Goal: Task Accomplishment & Management: Use online tool/utility

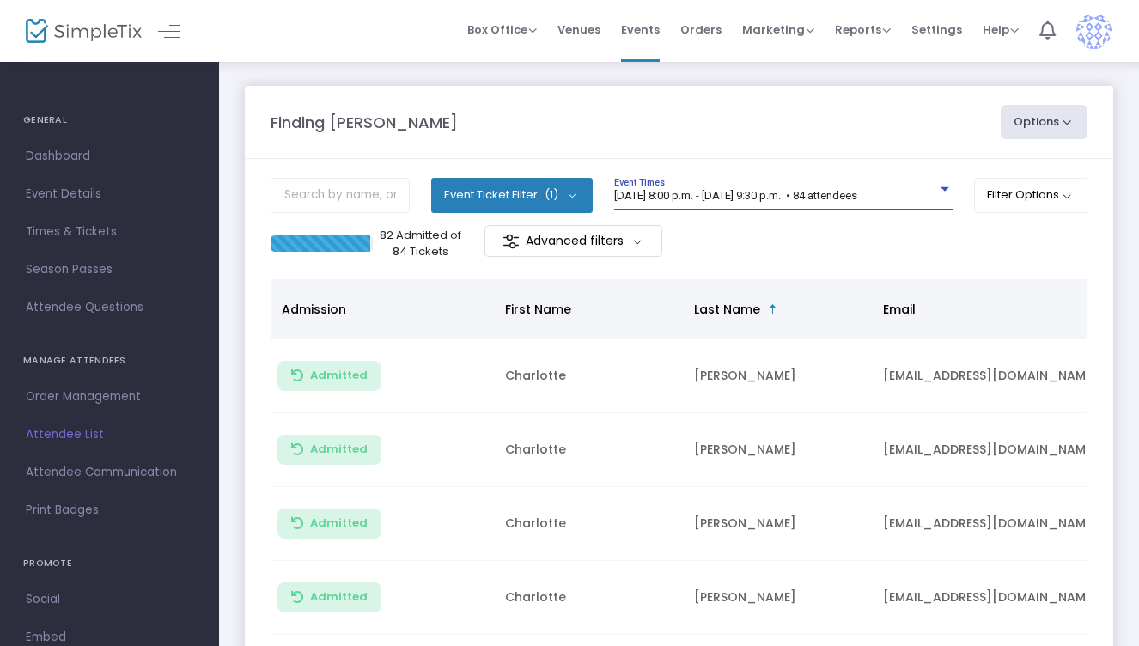
click at [723, 195] on span "[DATE] 8:00 p.m. - [DATE] 9:30 p.m. • 84 attendees" at bounding box center [735, 195] width 243 height 13
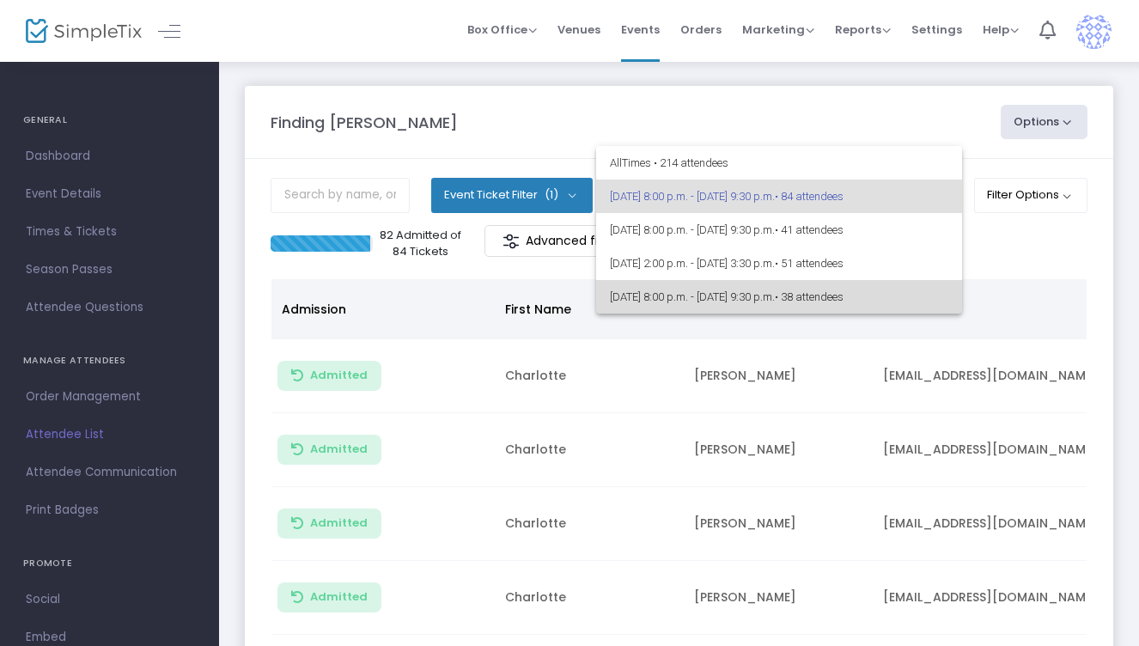
click at [700, 288] on span "[DATE] 8:00 p.m. - [DATE] 9:30 p.m. • 38 attendees" at bounding box center [779, 297] width 339 height 34
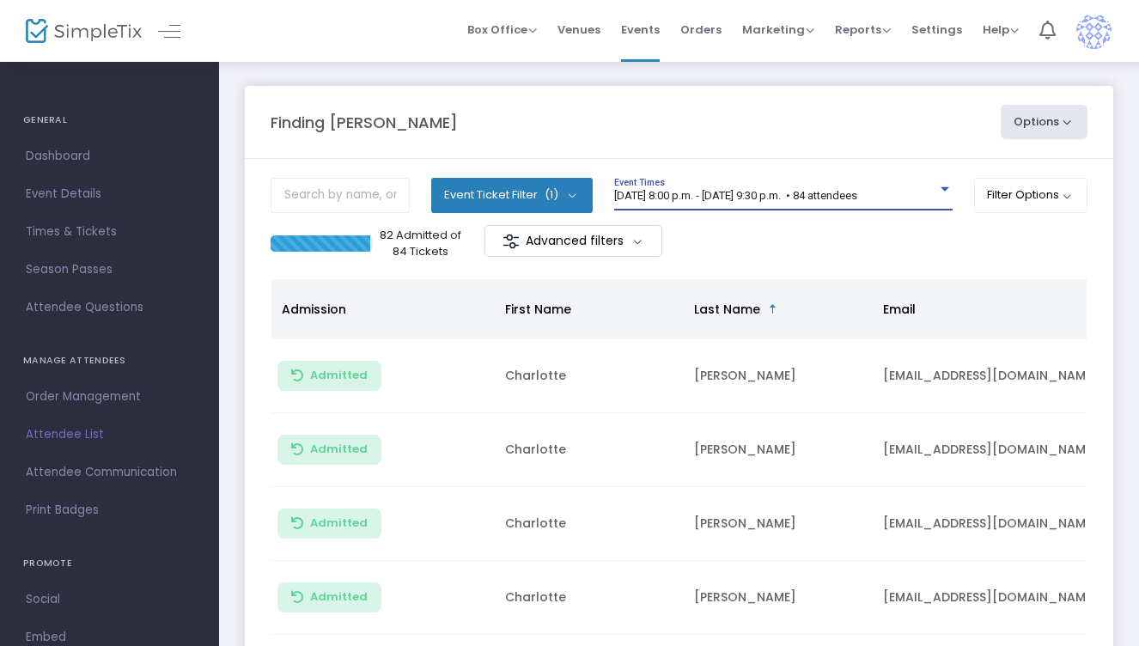
click at [698, 192] on span "[DATE] 8:00 p.m. - [DATE] 9:30 p.m. • 84 attendees" at bounding box center [735, 195] width 243 height 13
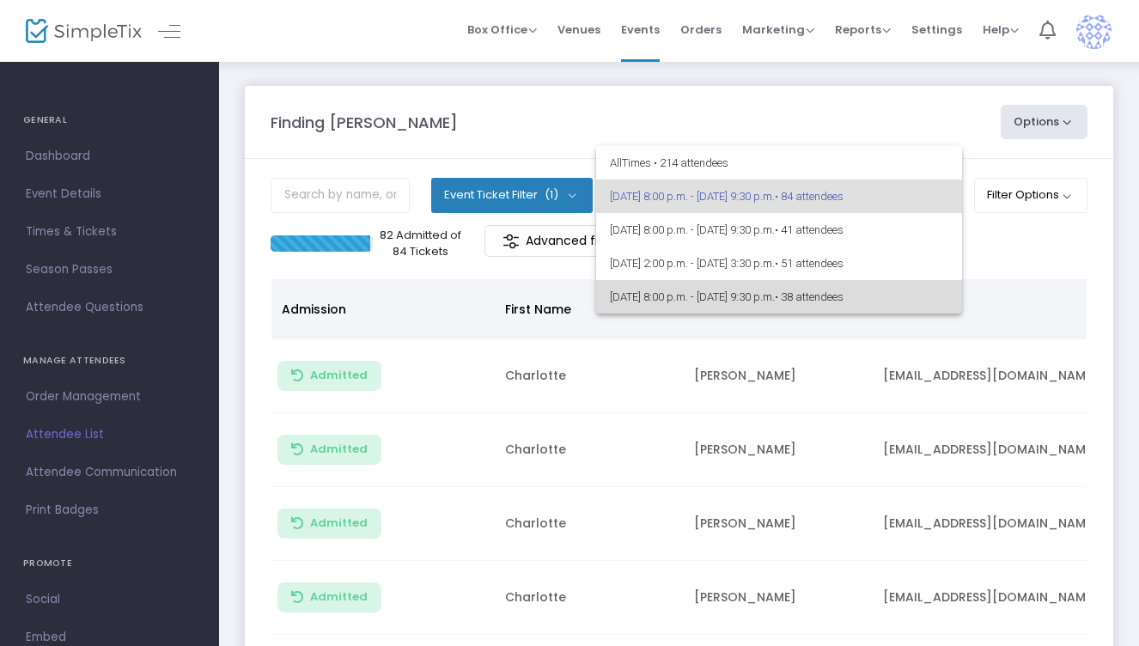
click at [690, 291] on span "[DATE] 8:00 p.m. - [DATE] 9:30 p.m. • 38 attendees" at bounding box center [779, 297] width 339 height 34
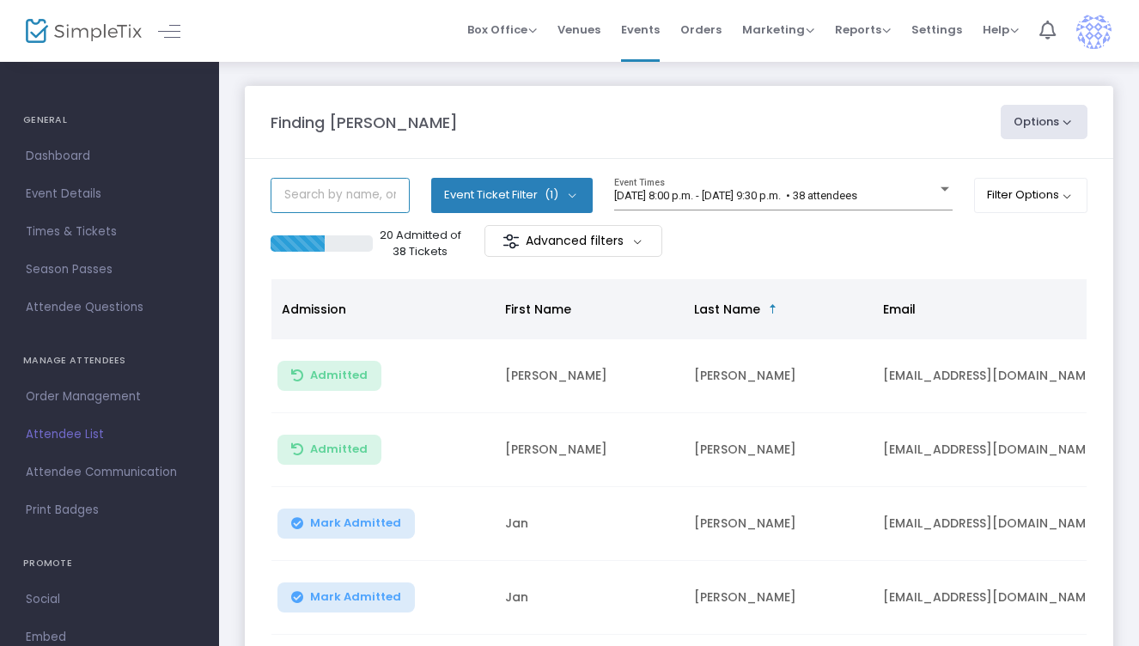
click at [311, 198] on input "text" at bounding box center [340, 195] width 139 height 35
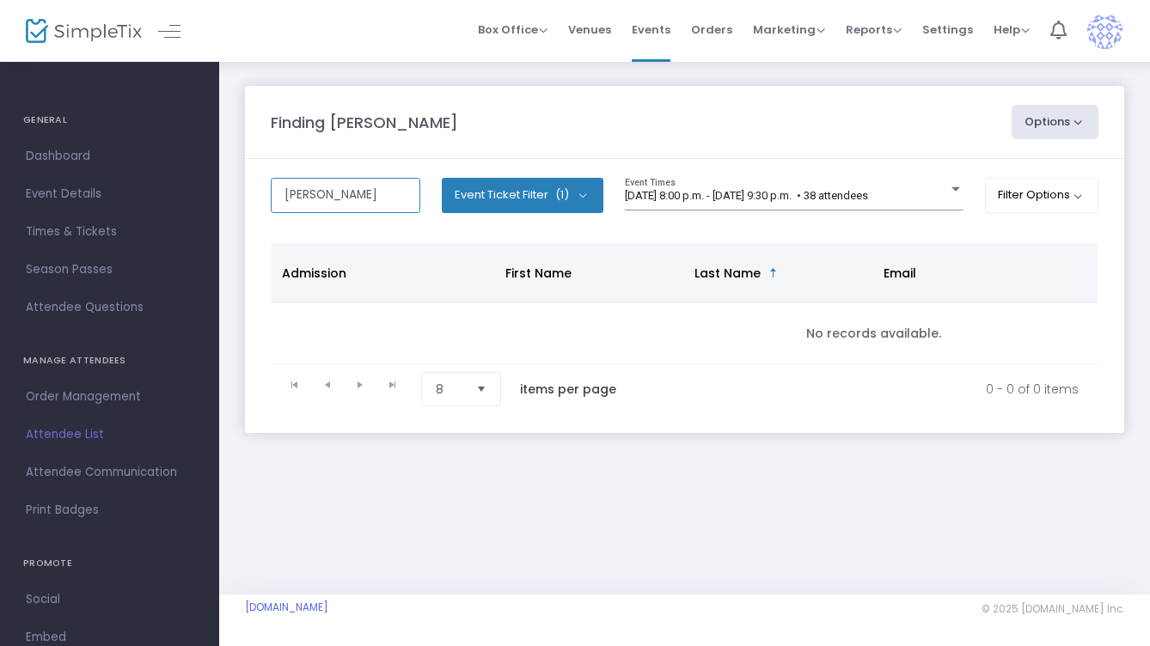
type input "zavala"
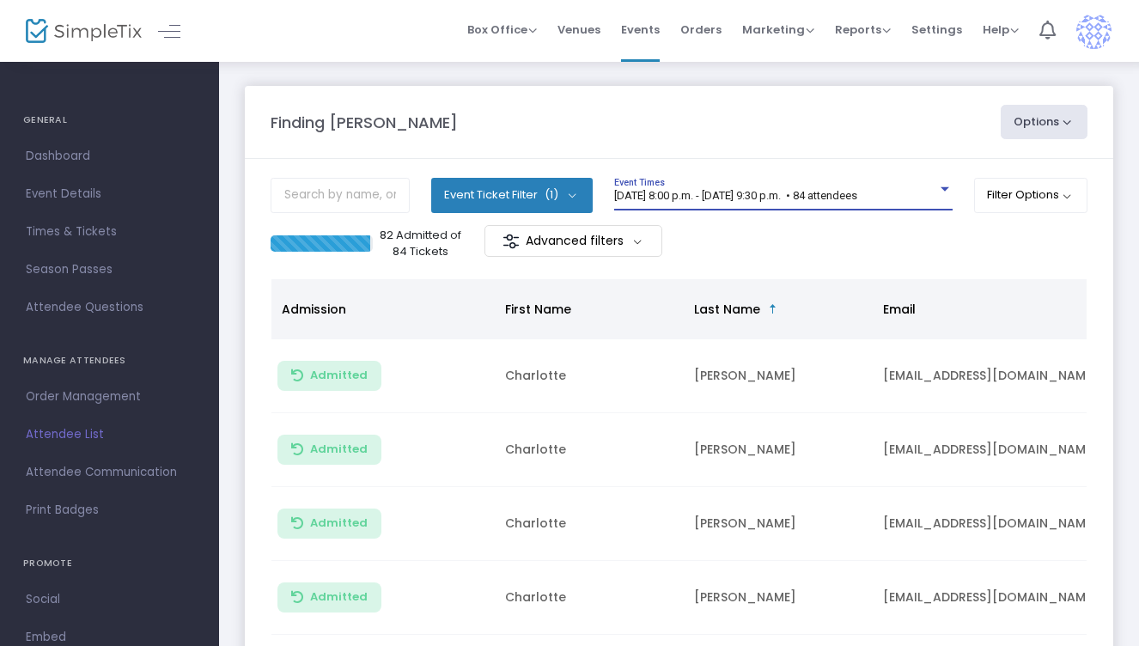
click at [663, 196] on span "[DATE] 8:00 p.m. - [DATE] 9:30 p.m. • 84 attendees" at bounding box center [735, 195] width 243 height 13
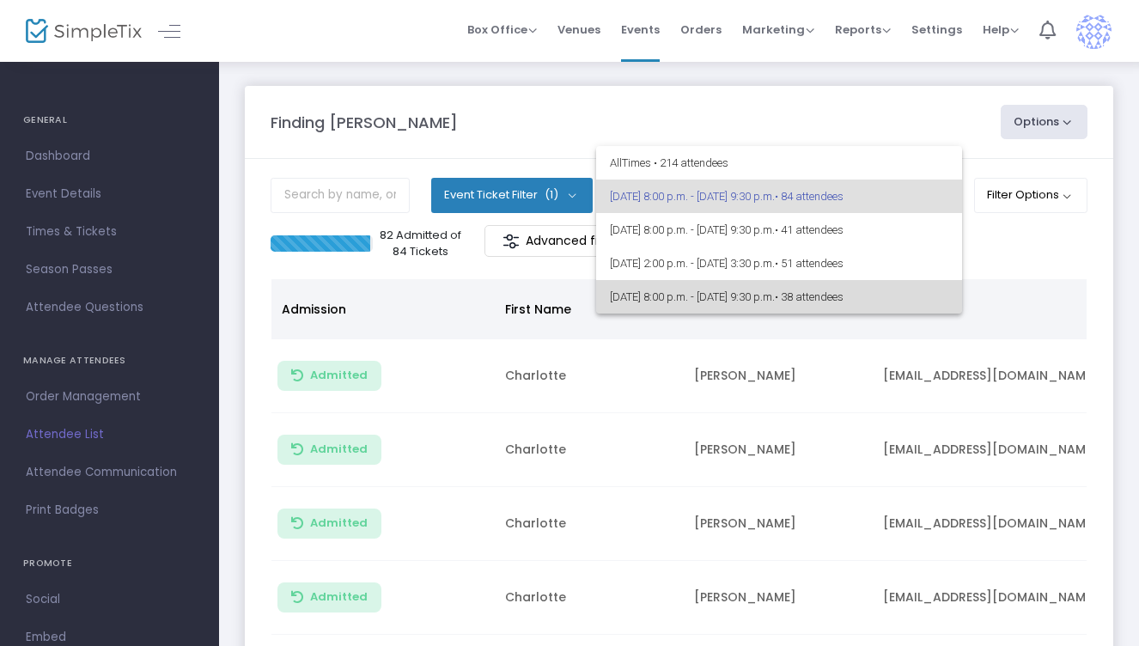
click at [684, 296] on span "[DATE] 8:00 p.m. - [DATE] 9:30 p.m. • 38 attendees" at bounding box center [779, 297] width 339 height 34
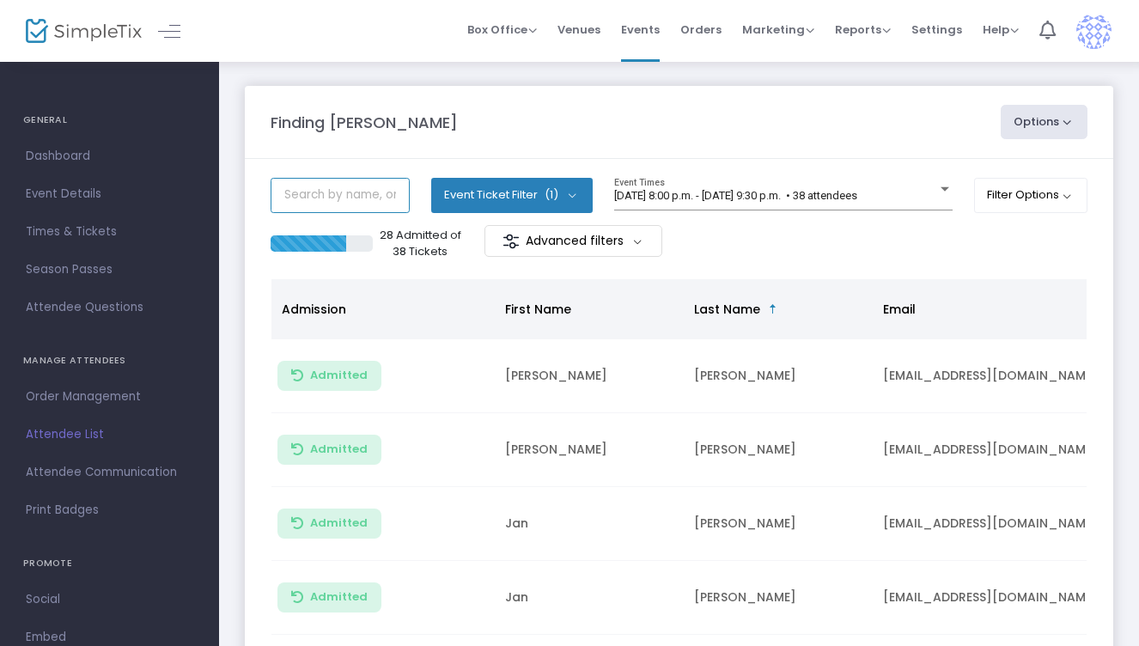
click at [320, 197] on input "text" at bounding box center [340, 195] width 139 height 35
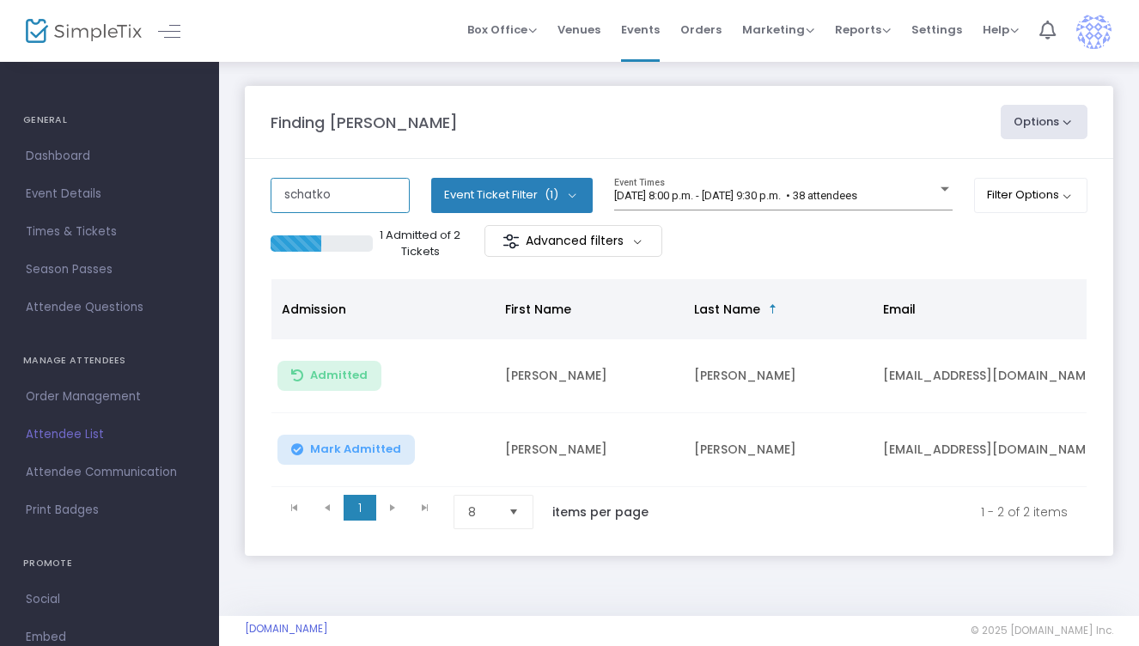
type input "schatko"
click at [322, 450] on span "Mark Admitted" at bounding box center [355, 449] width 91 height 14
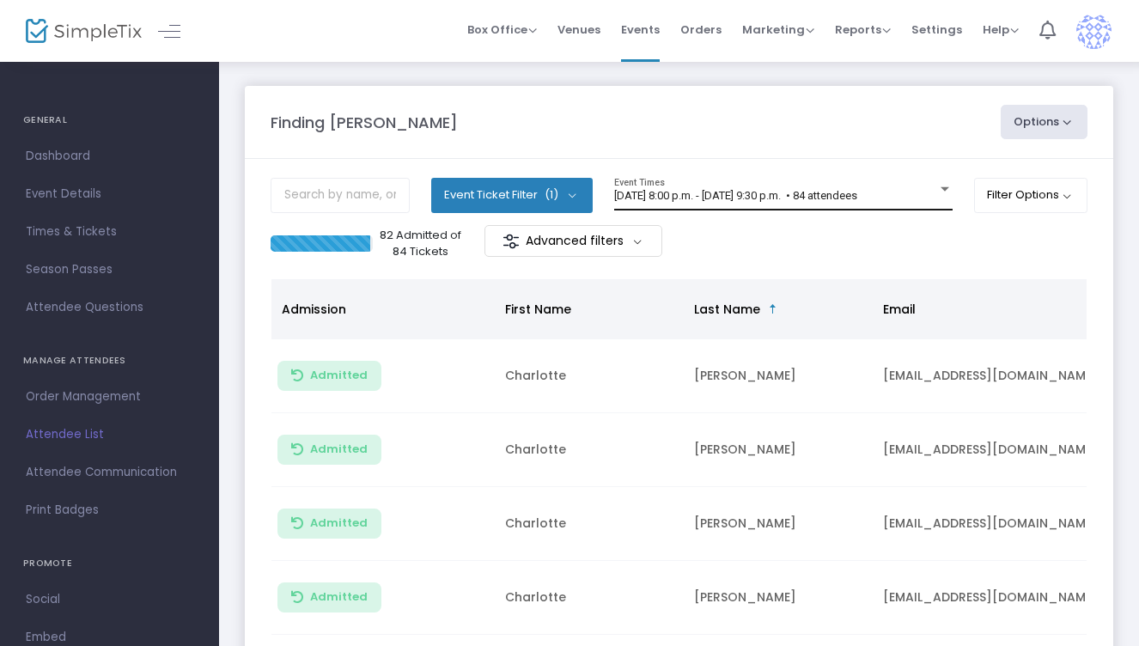
click at [792, 187] on div "2025-08-21 @ 8:00 p.m. - 2025-08-21 @ 9:30 p.m. • 84 attendees Event Times" at bounding box center [783, 194] width 339 height 33
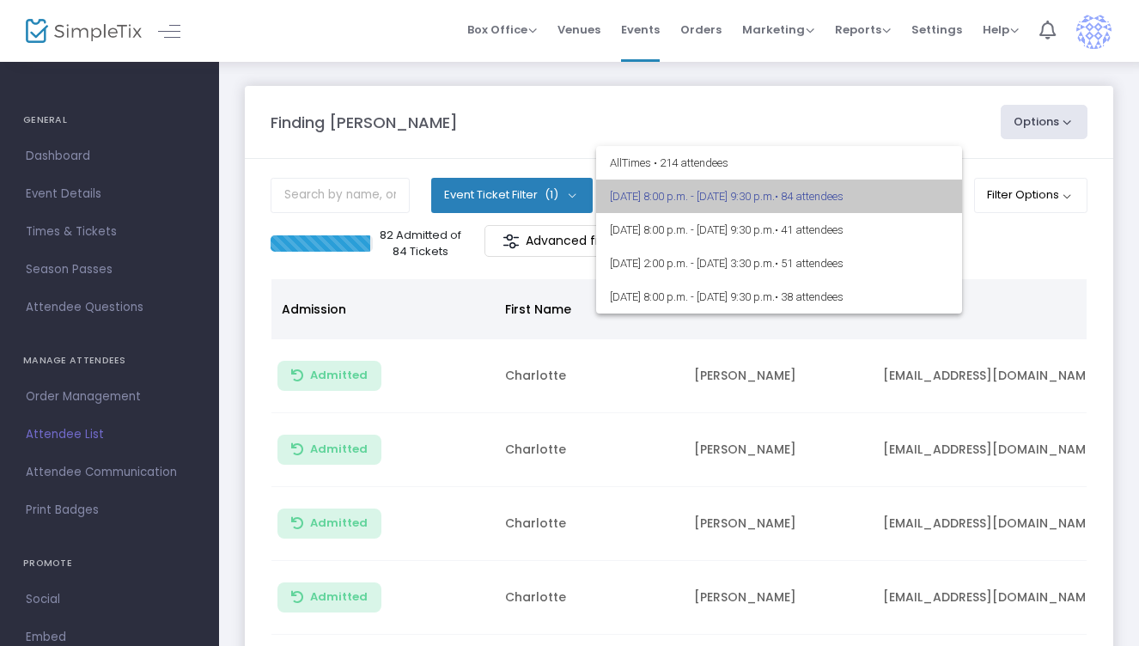
click at [792, 187] on span "2025-08-21 @ 8:00 p.m. - 2025-08-21 @ 9:30 p.m. • 84 attendees" at bounding box center [779, 197] width 339 height 34
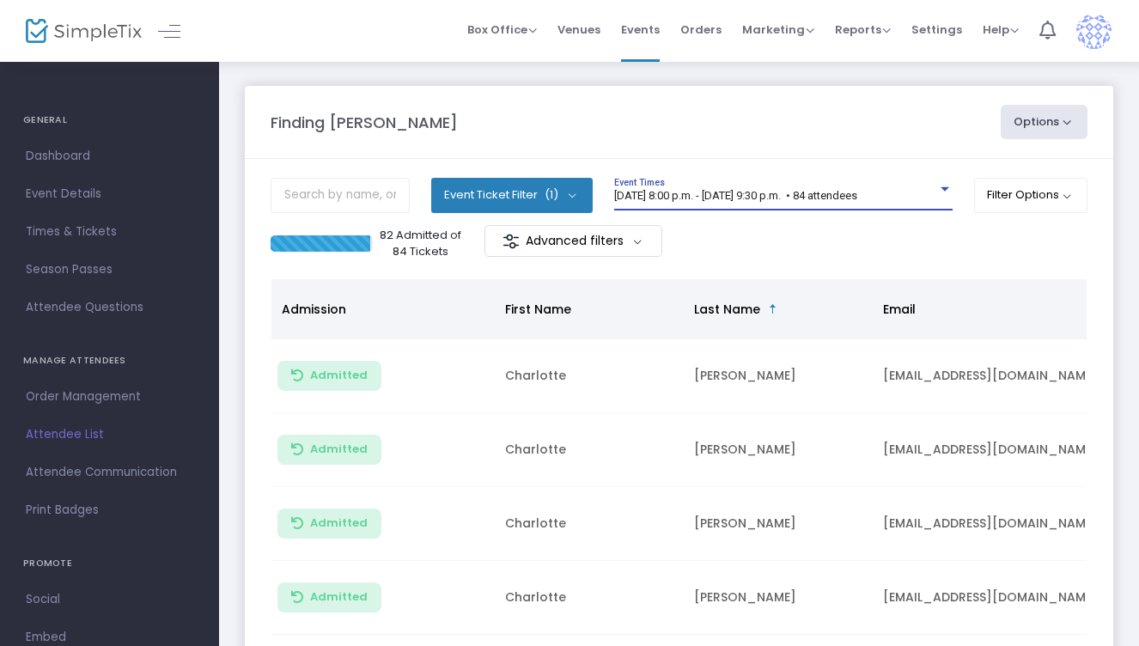
click at [804, 196] on span "[DATE] 8:00 p.m. - [DATE] 9:30 p.m. • 84 attendees" at bounding box center [735, 195] width 243 height 13
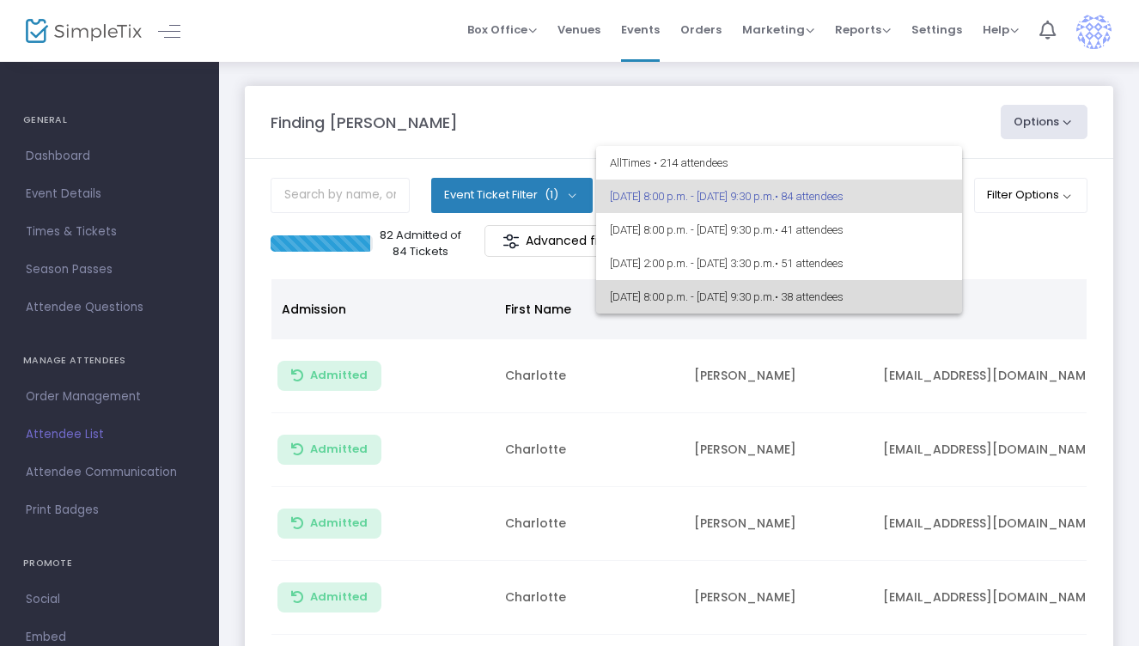
click at [793, 307] on span "[DATE] 8:00 p.m. - [DATE] 9:30 p.m. • 38 attendees" at bounding box center [779, 297] width 339 height 34
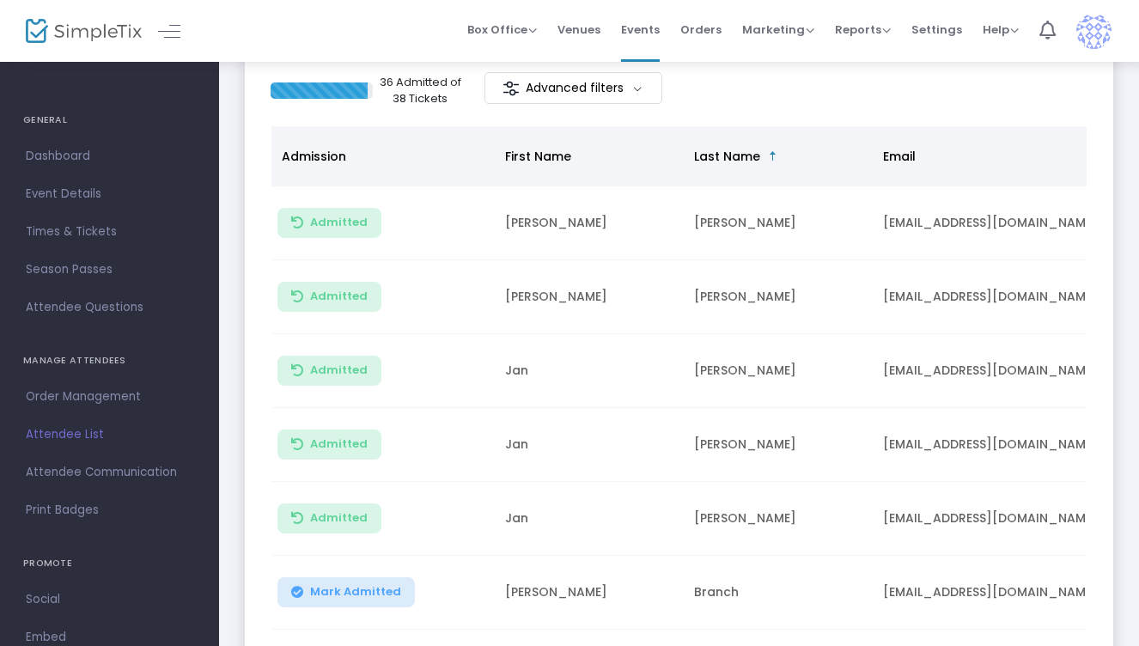
scroll to position [299, 0]
